Goal: Transaction & Acquisition: Subscribe to service/newsletter

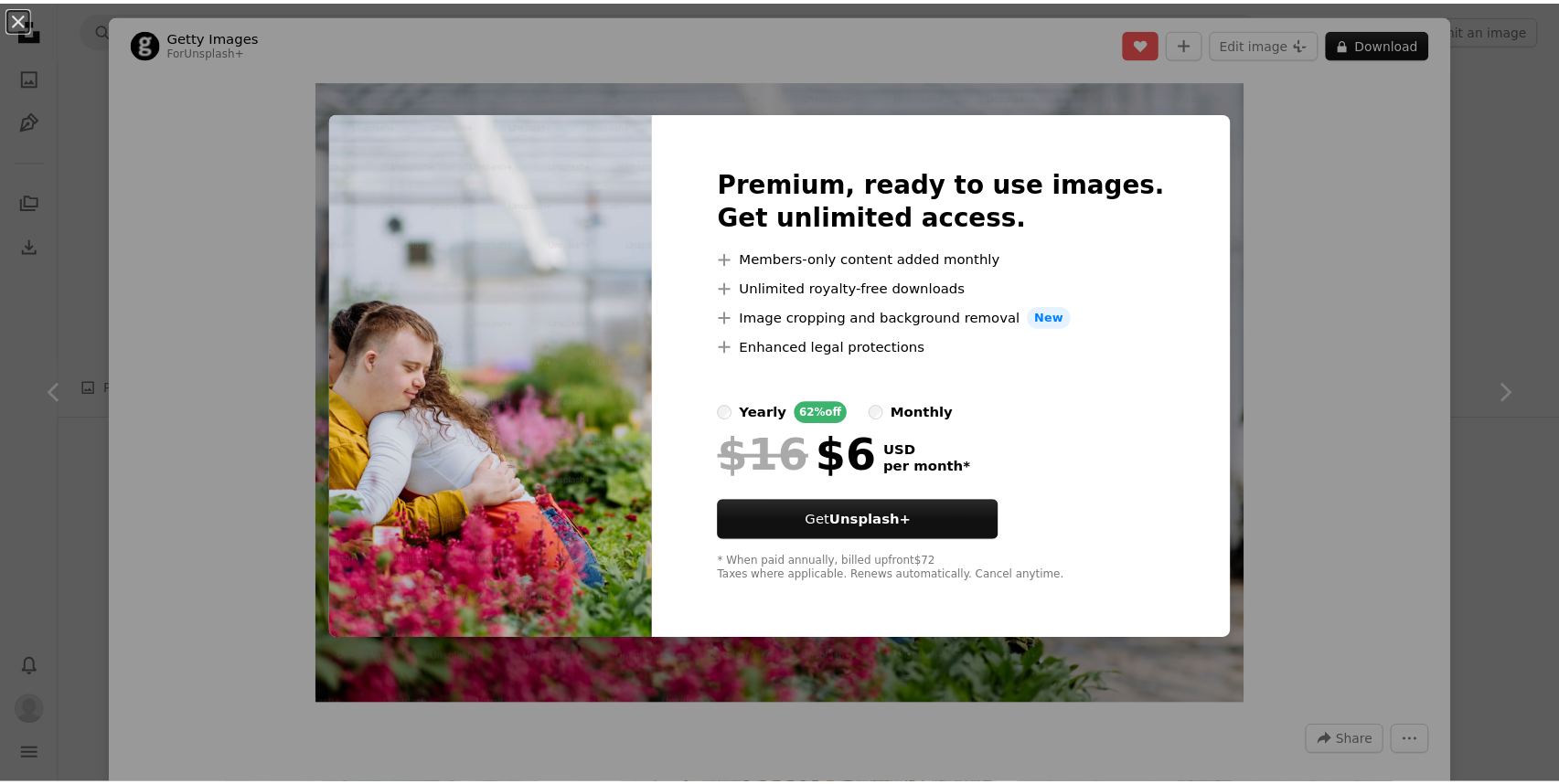
scroll to position [238, 0]
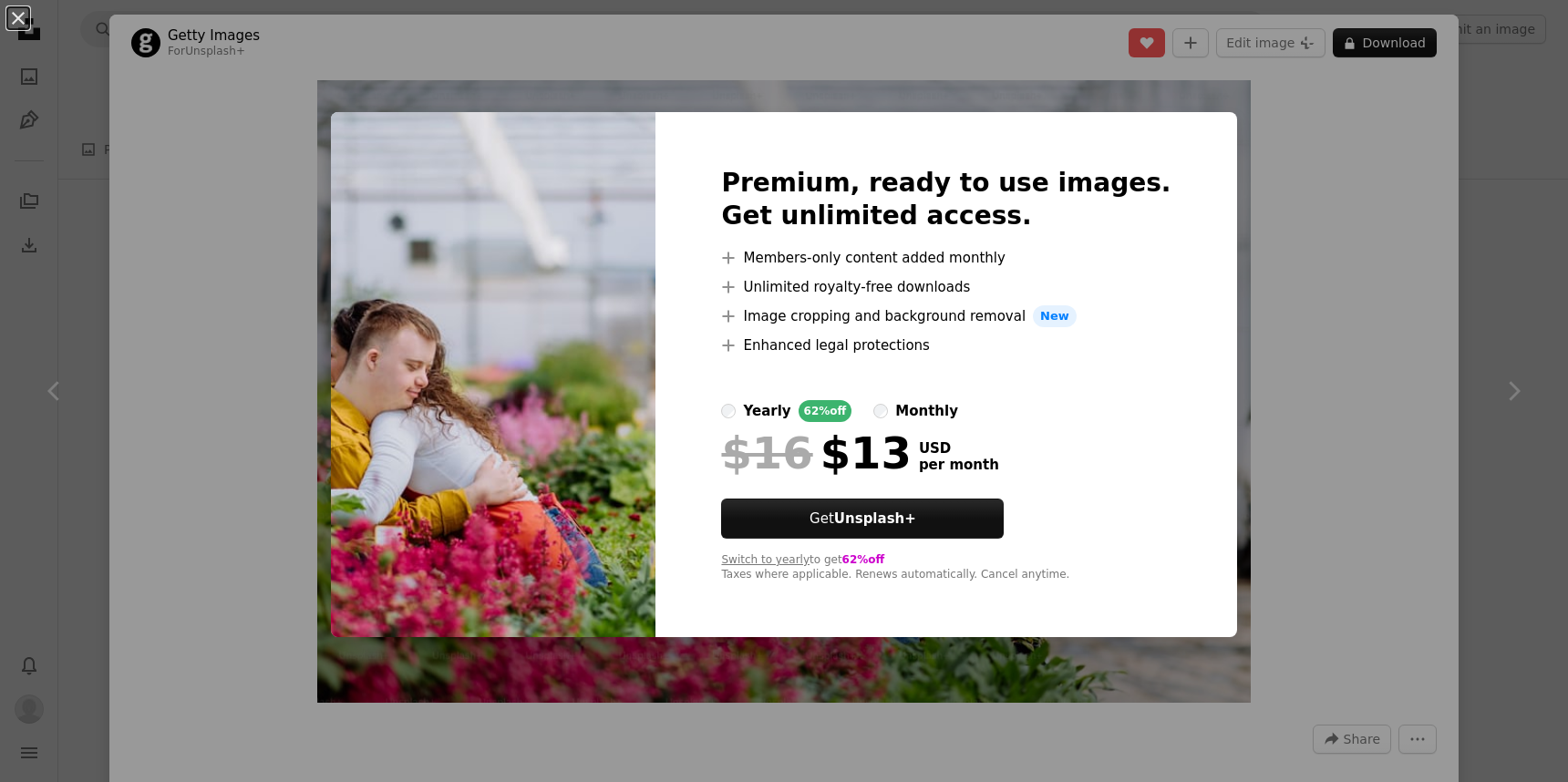
click at [1270, 179] on div "An X shape Premium, ready to use images. Get unlimited access. A plus sign Memb…" at bounding box center [784, 391] width 1568 height 782
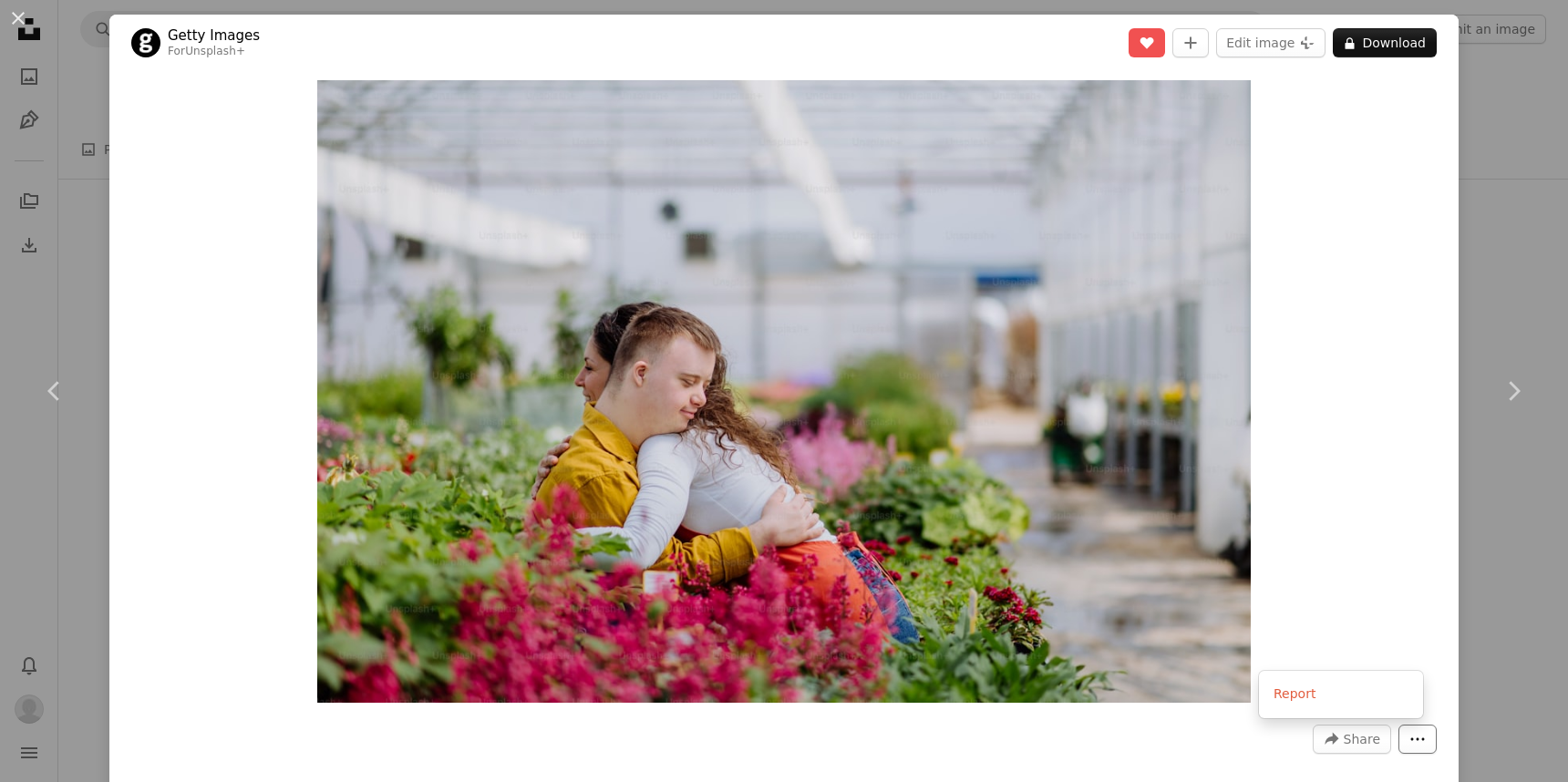
click at [1398, 744] on button "More Actions" at bounding box center [1417, 740] width 38 height 30
click at [1357, 564] on dialog "An X shape Chevron left Chevron right Getty Images For Unsplash+ A heart A plus…" at bounding box center [784, 391] width 1568 height 782
click at [1515, 340] on link "Chevron right" at bounding box center [1513, 391] width 109 height 175
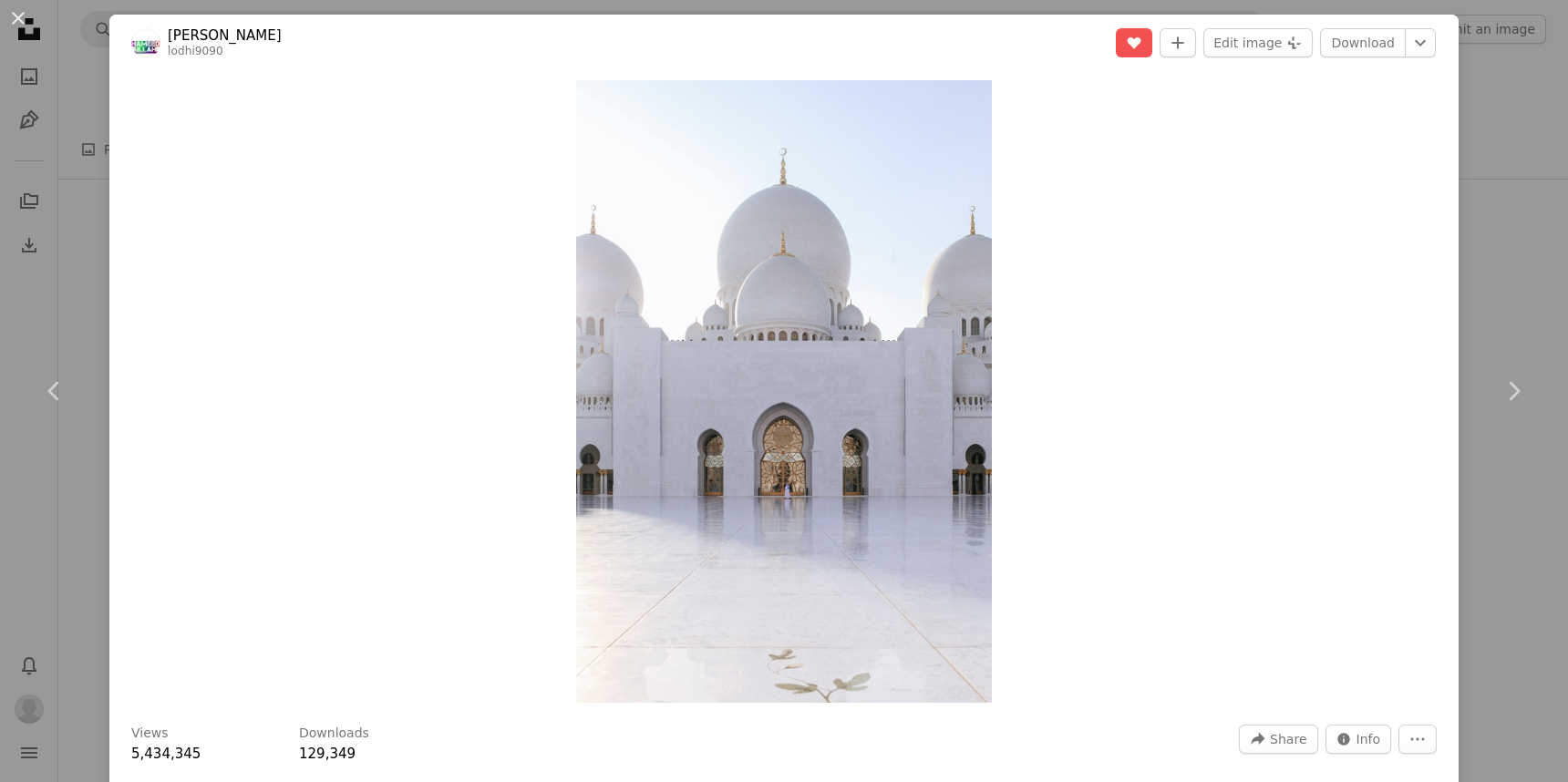
click at [1507, 109] on div "An X shape Chevron left Chevron right [PERSON_NAME] lodhi9090 A heart A plus si…" at bounding box center [784, 391] width 1568 height 782
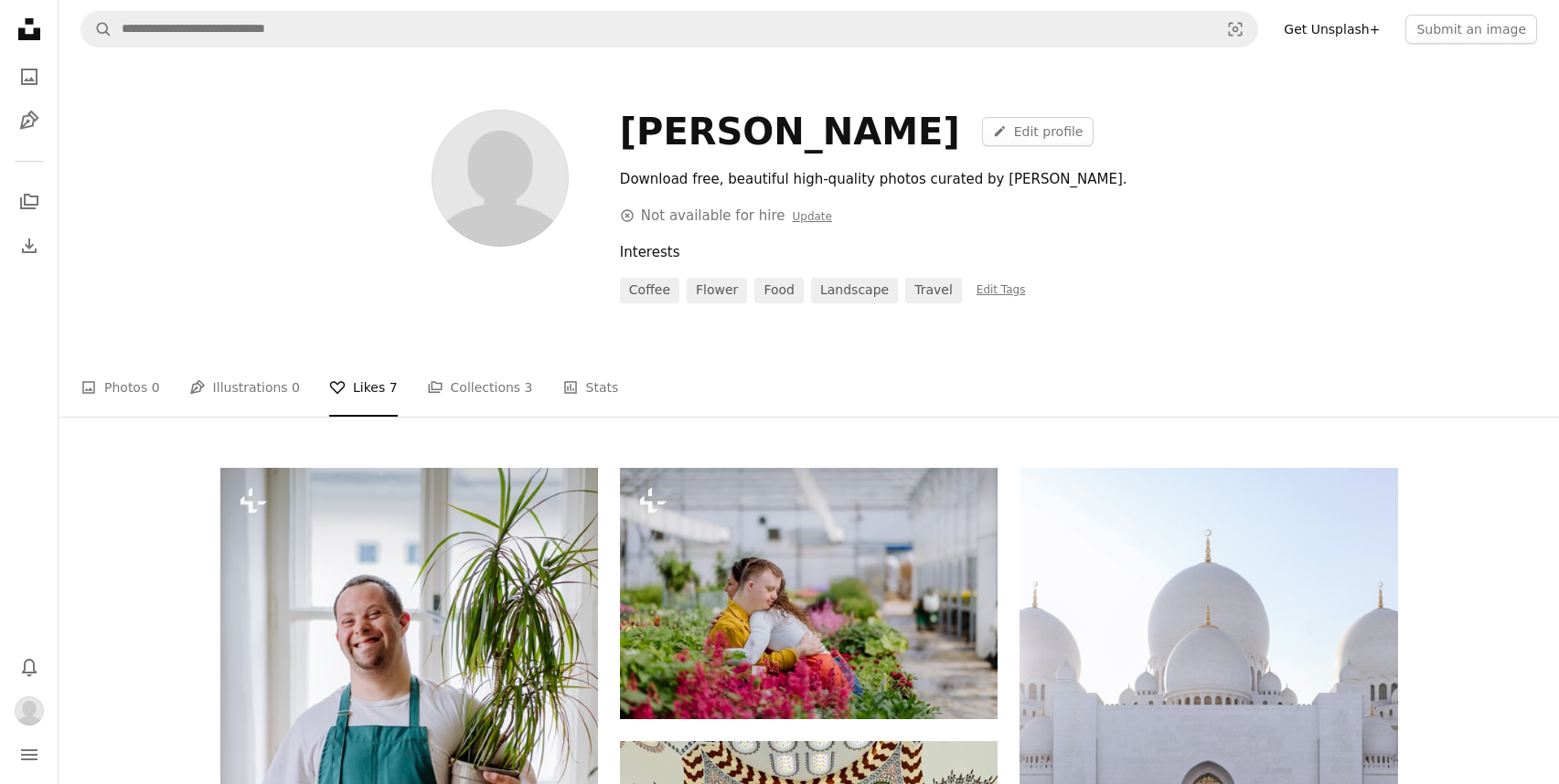
click at [1348, 22] on link "Get Unsplash+" at bounding box center [1332, 30] width 118 height 30
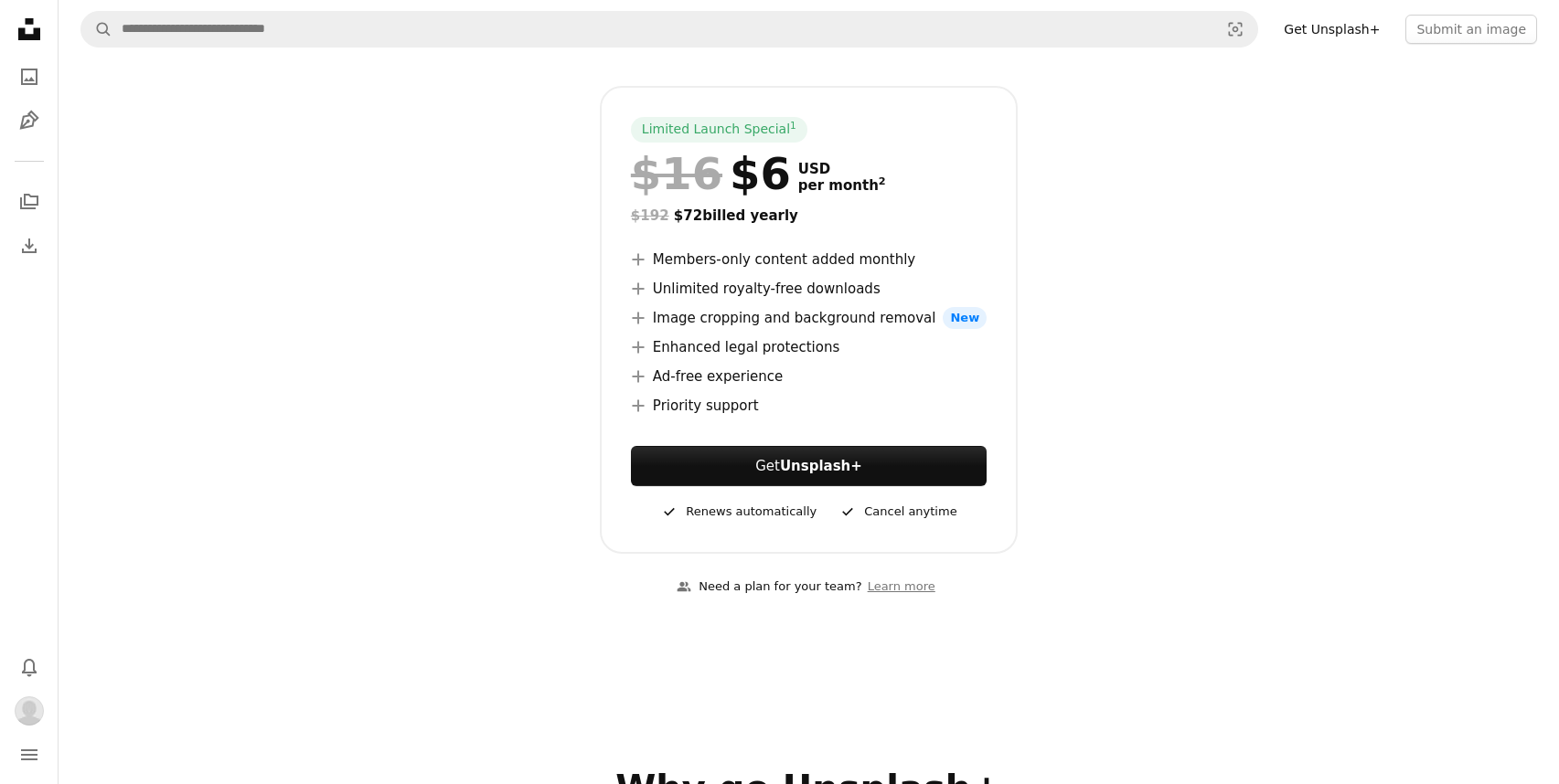
scroll to position [234, 0]
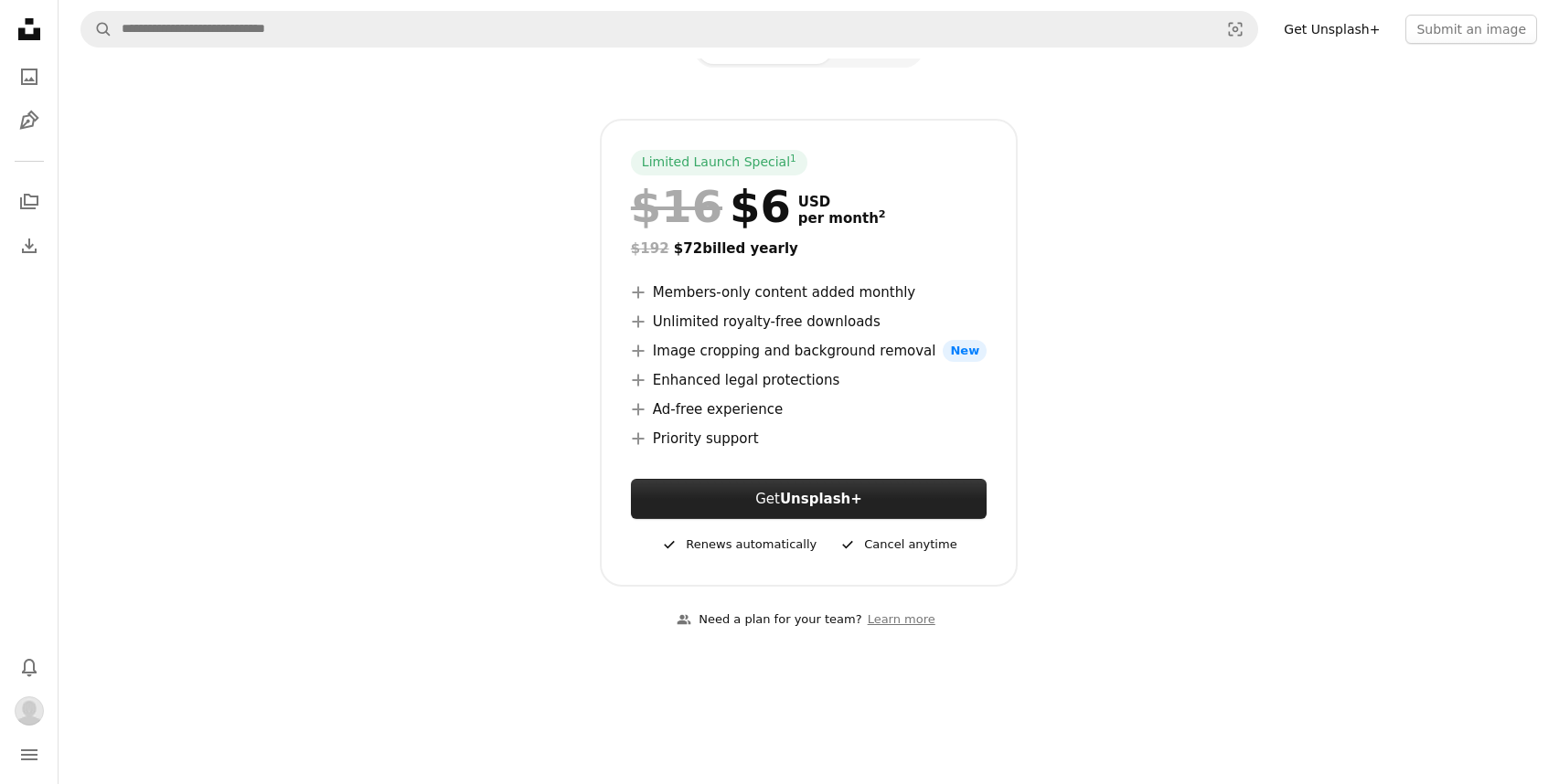
click at [813, 497] on strong "Unsplash+" at bounding box center [820, 499] width 82 height 17
